Goal: Task Accomplishment & Management: Use online tool/utility

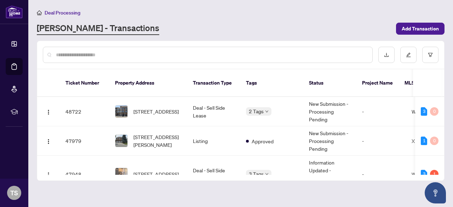
click at [227, 28] on div "[PERSON_NAME] - Transactions" at bounding box center [214, 28] width 355 height 13
click at [444, 90] on main "Deal Processing RAHR - Transactions Add Transaction Ticket Number Property Addr…" at bounding box center [240, 103] width 424 height 207
